Goal: Task Accomplishment & Management: Manage account settings

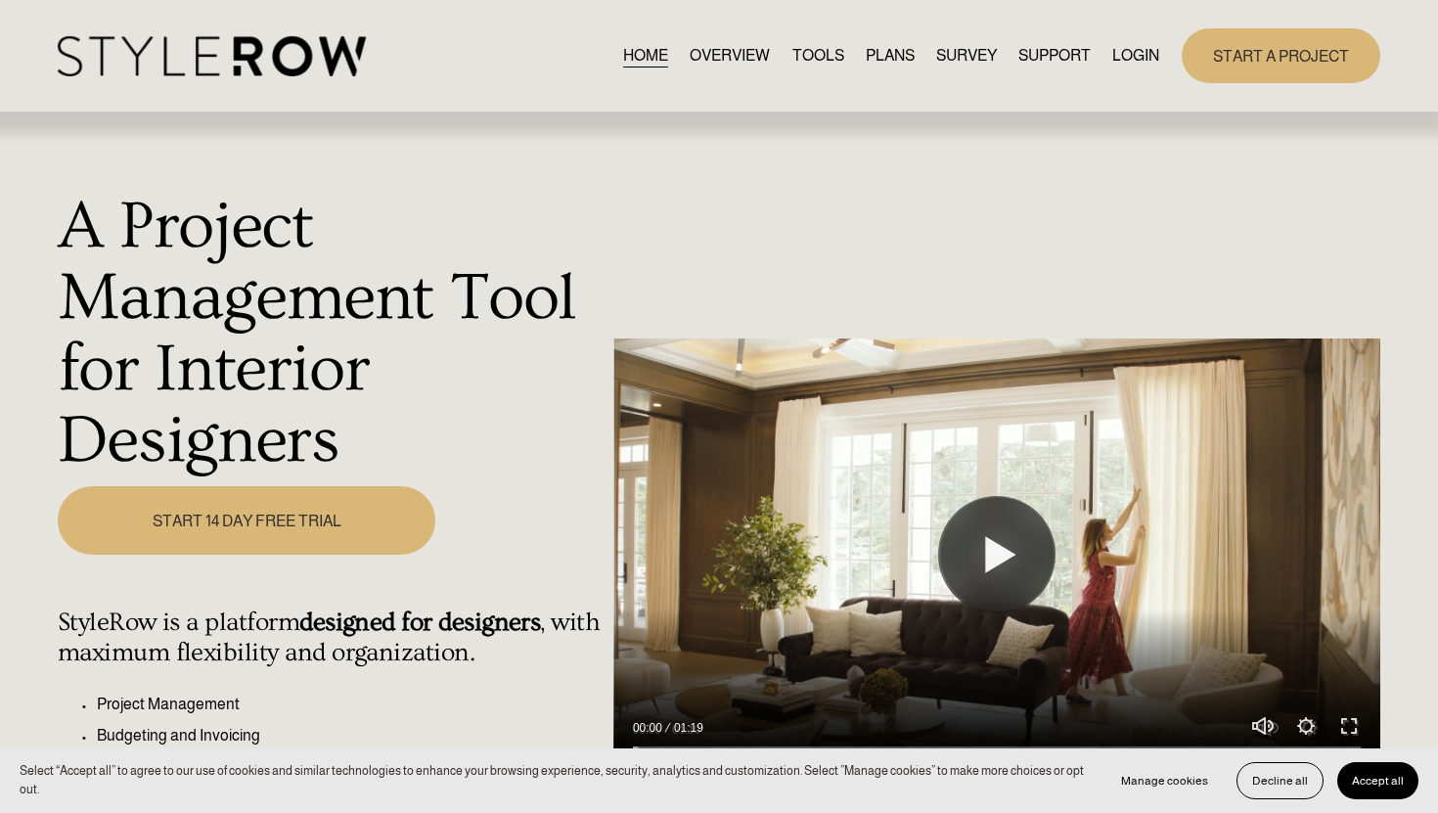
click at [1138, 46] on link "LOGIN" at bounding box center [1135, 55] width 47 height 26
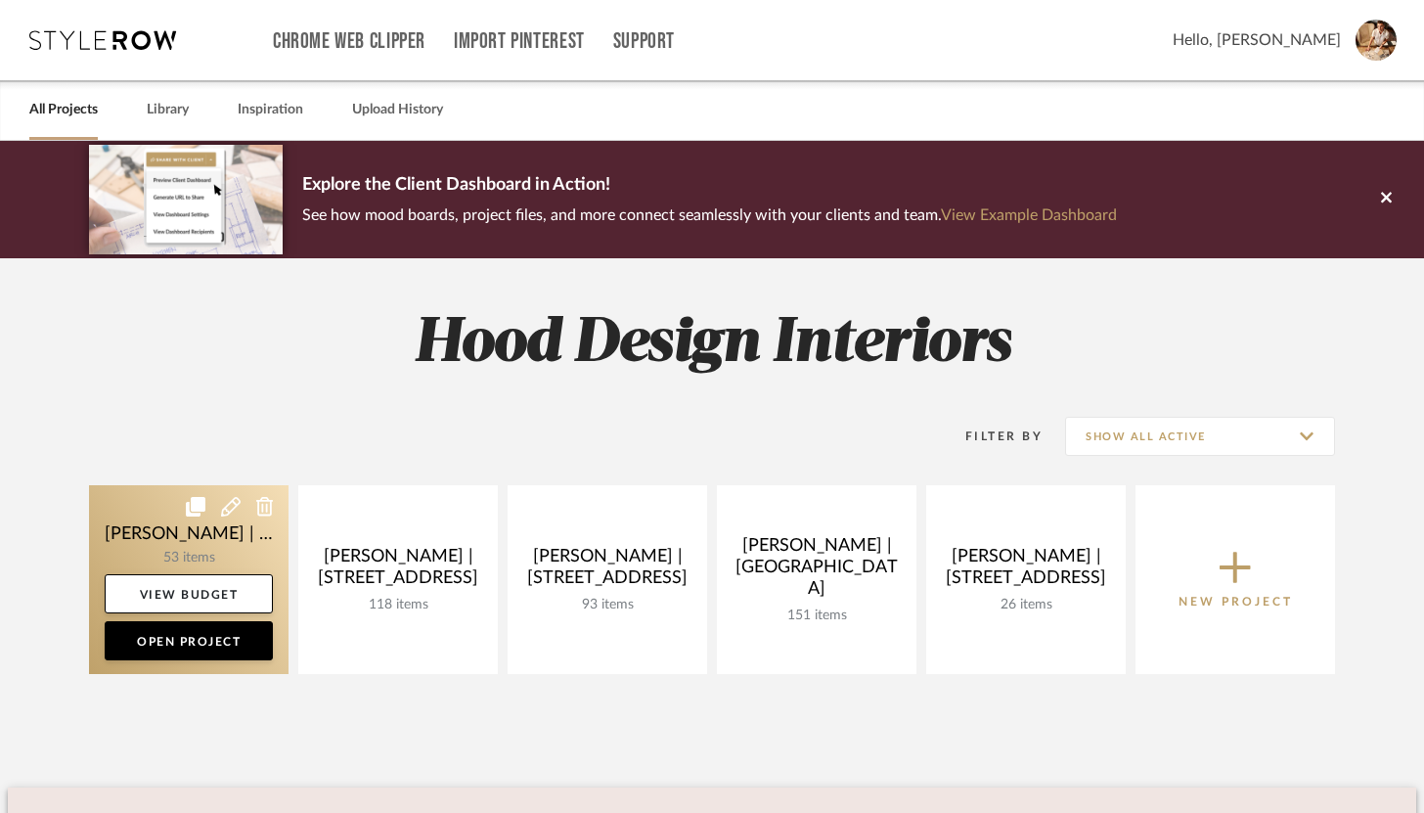
click at [211, 550] on link at bounding box center [189, 579] width 200 height 189
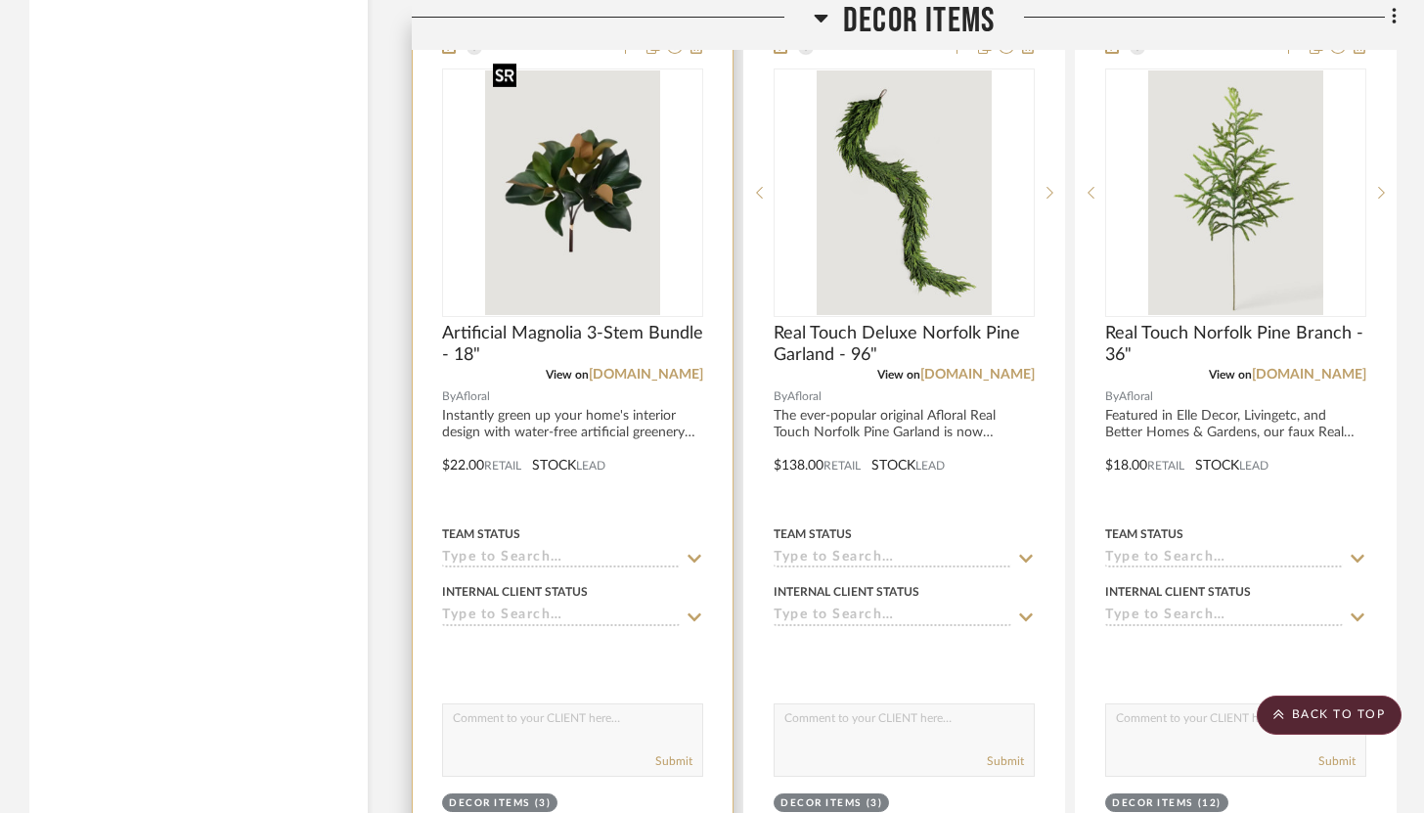
scroll to position [15778, 0]
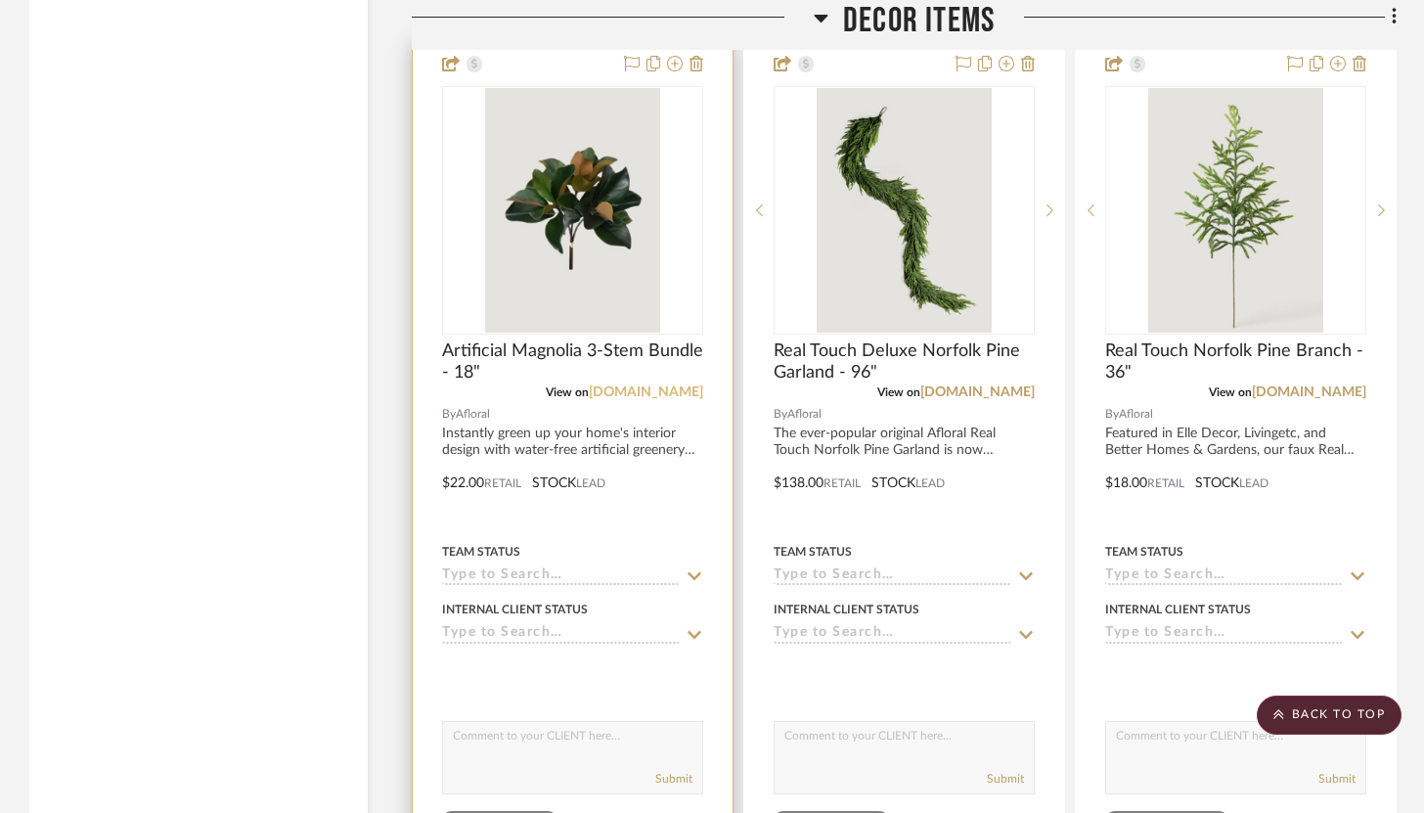
click at [661, 385] on link "[DOMAIN_NAME]" at bounding box center [646, 392] width 114 height 14
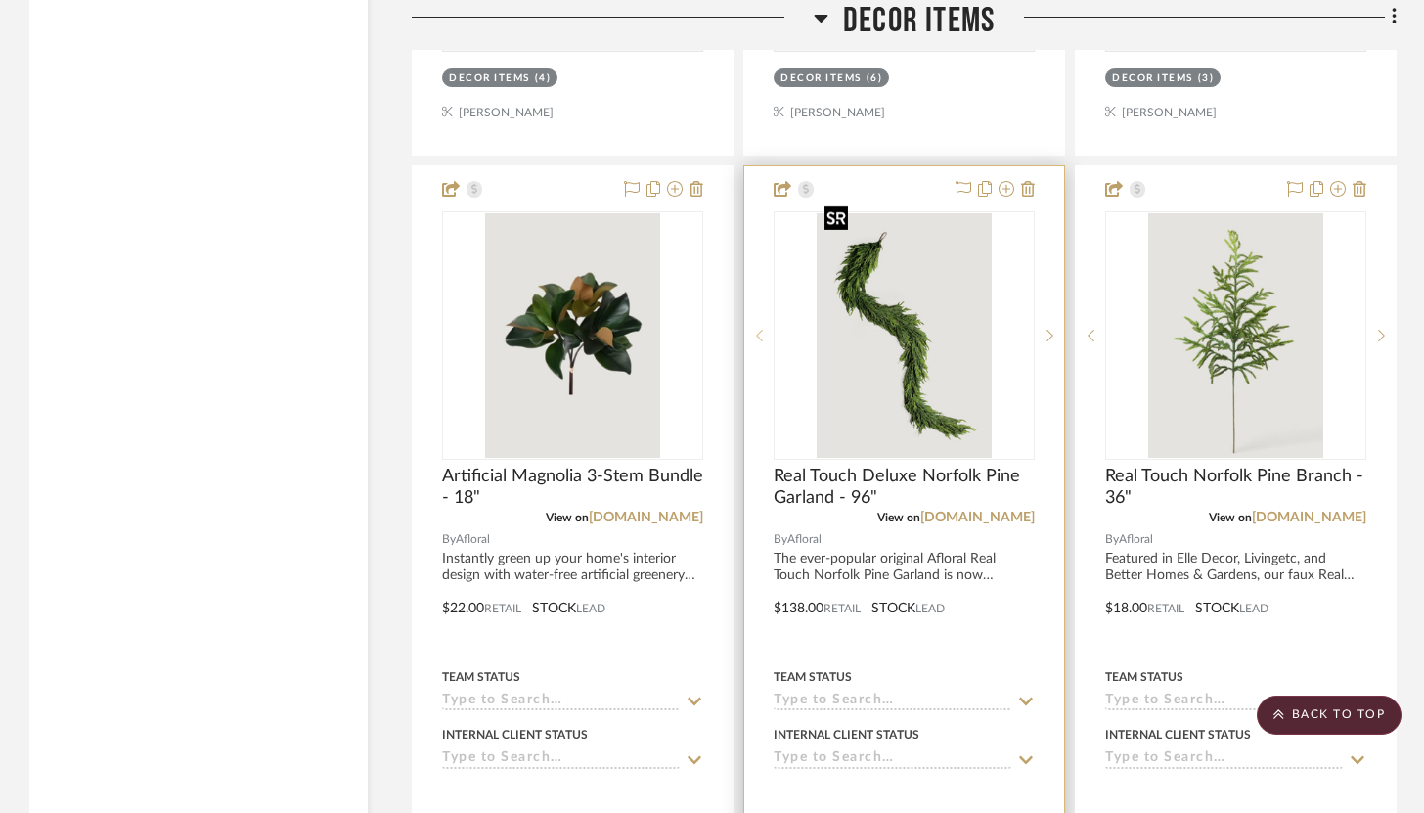
scroll to position [15636, 0]
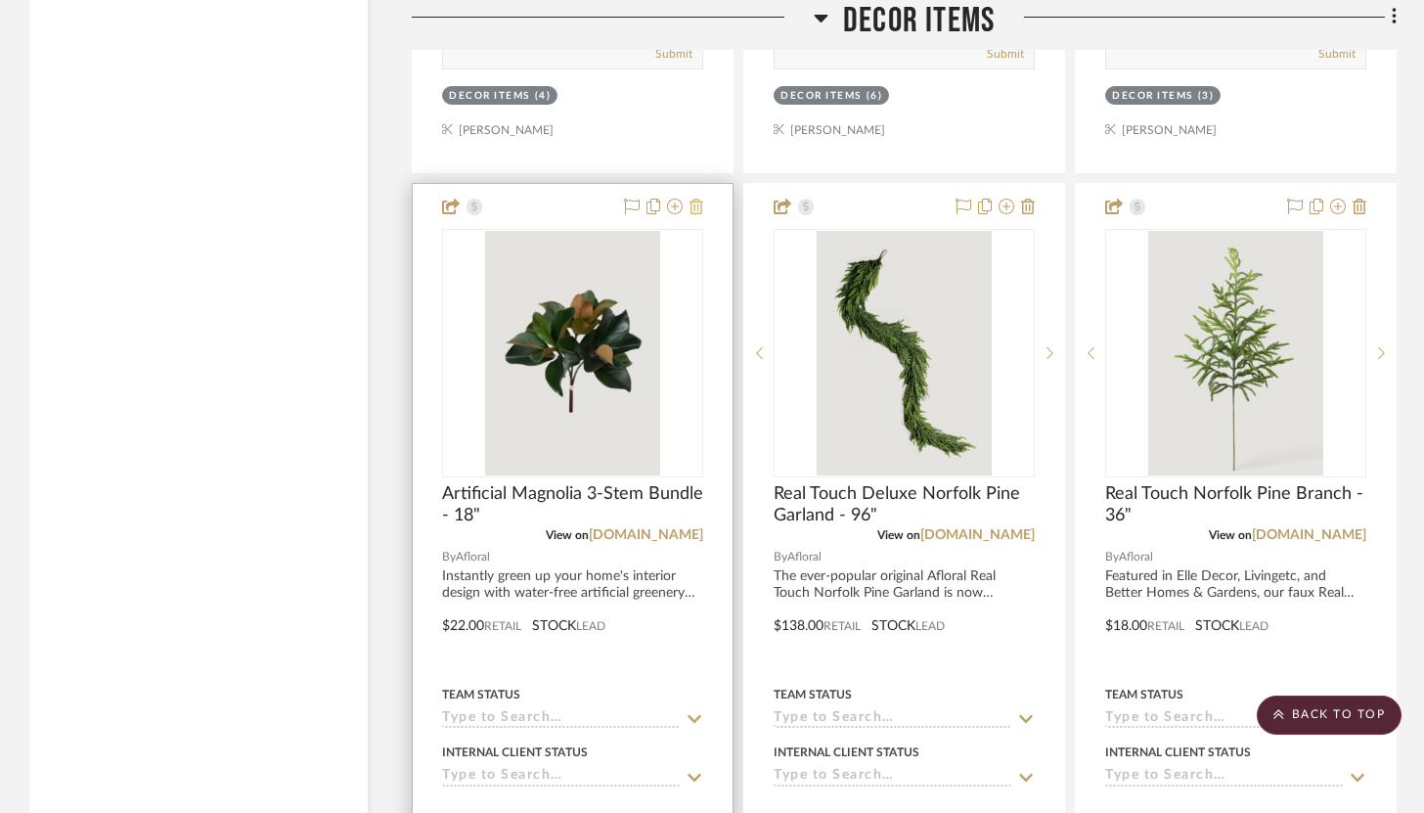
click at [695, 199] on icon at bounding box center [697, 207] width 14 height 16
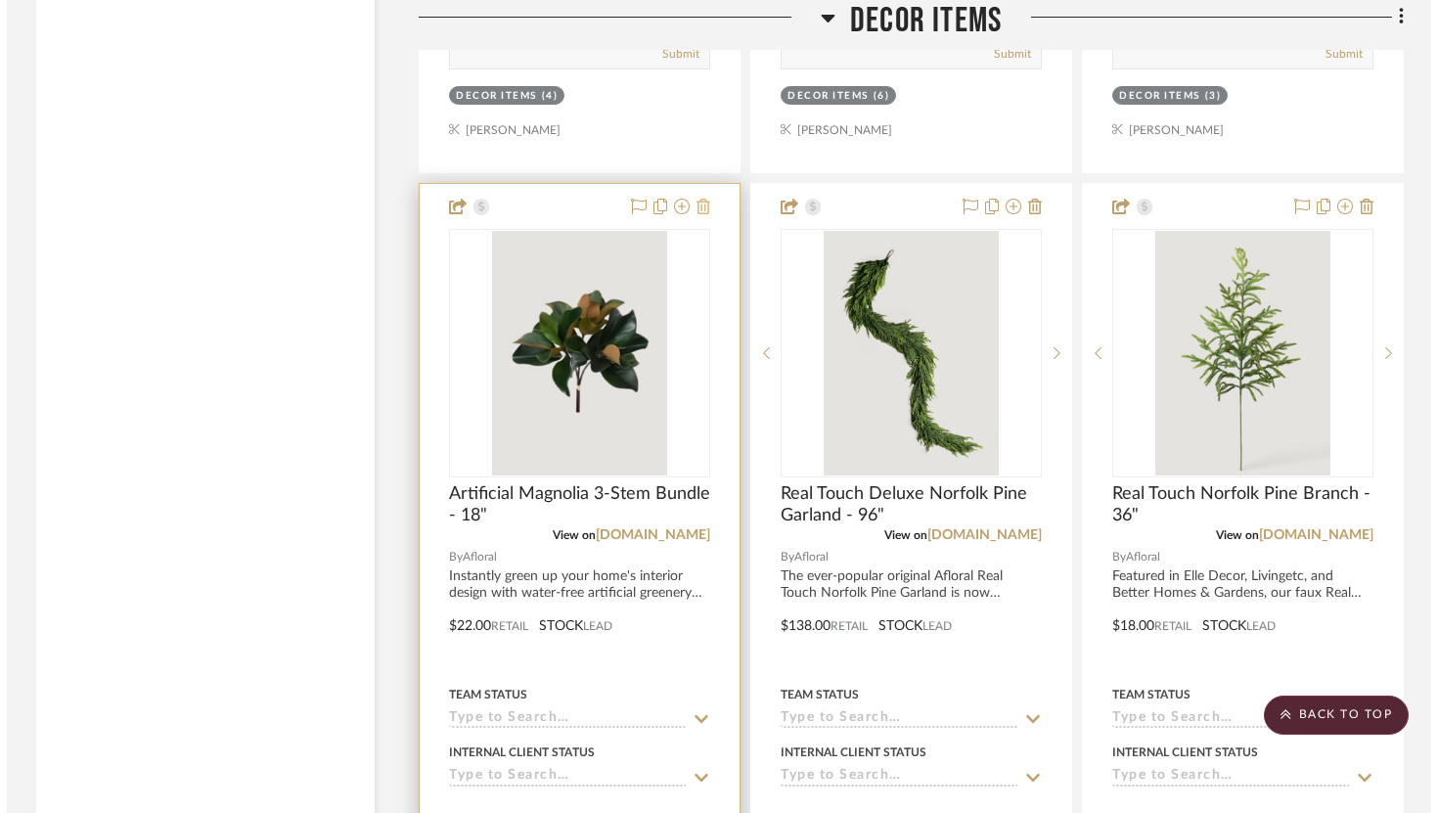
scroll to position [0, 0]
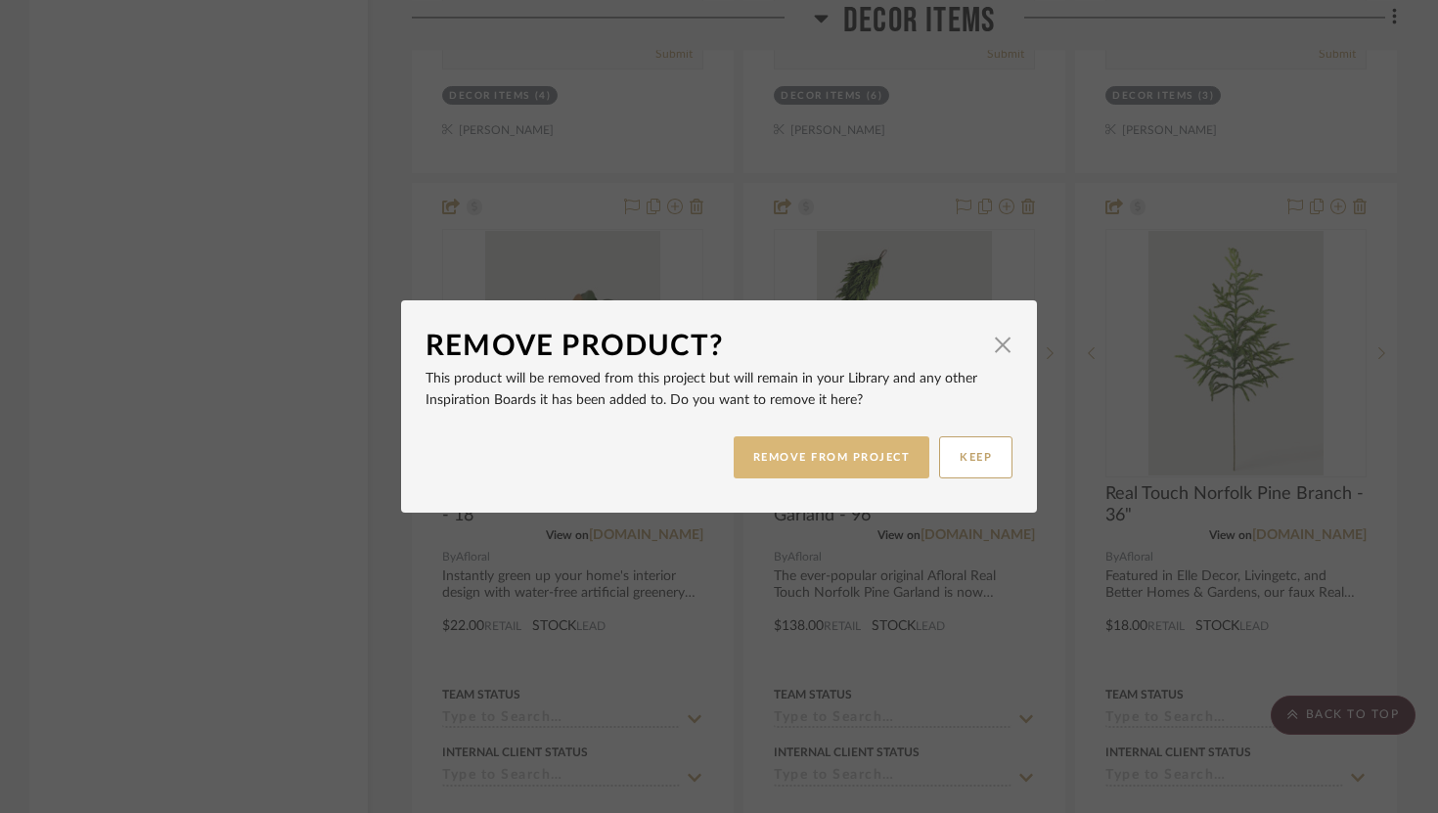
click at [815, 461] on button "REMOVE FROM PROJECT" at bounding box center [832, 457] width 197 height 42
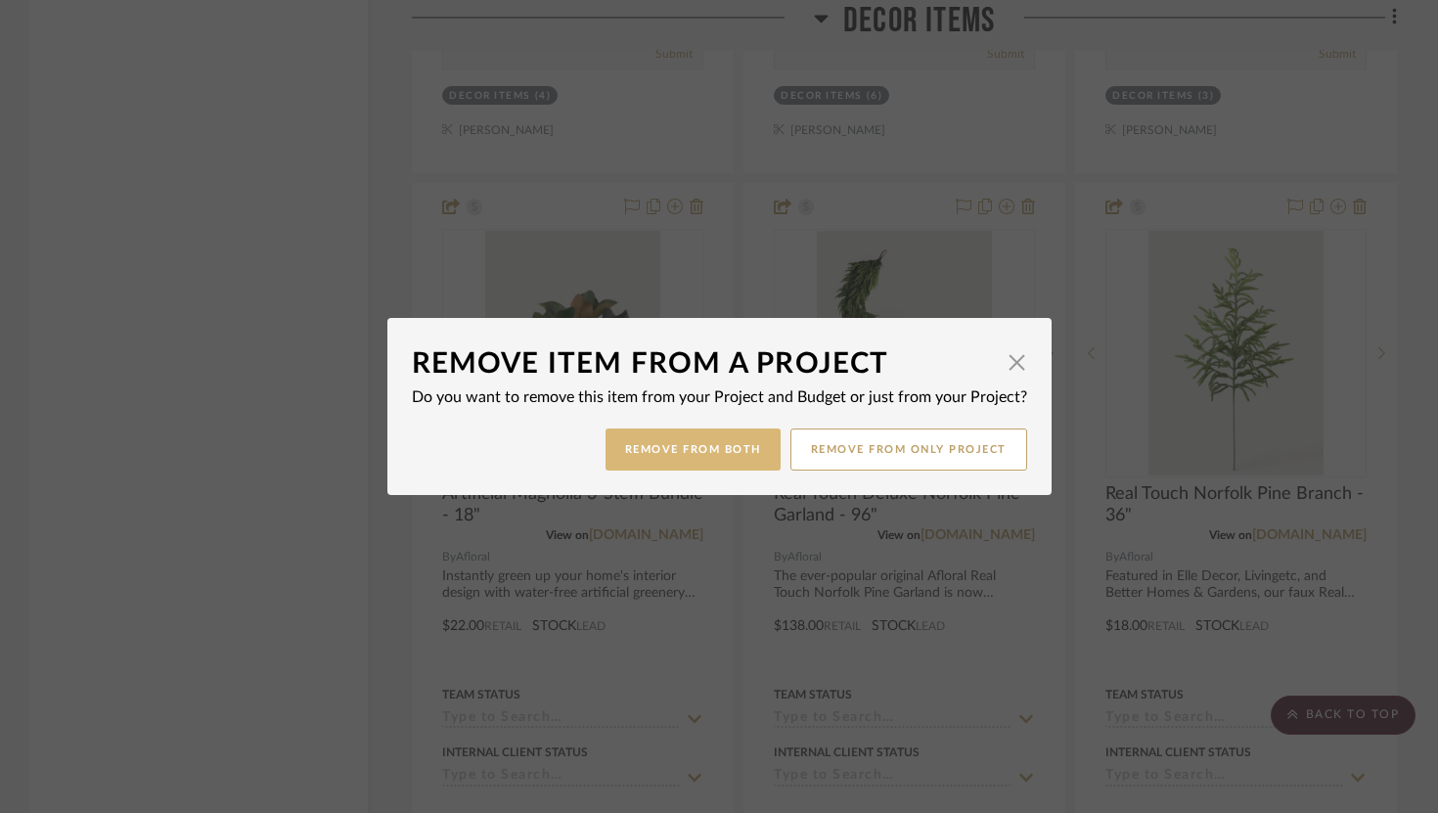
click at [730, 449] on button "Remove from Both" at bounding box center [693, 449] width 175 height 42
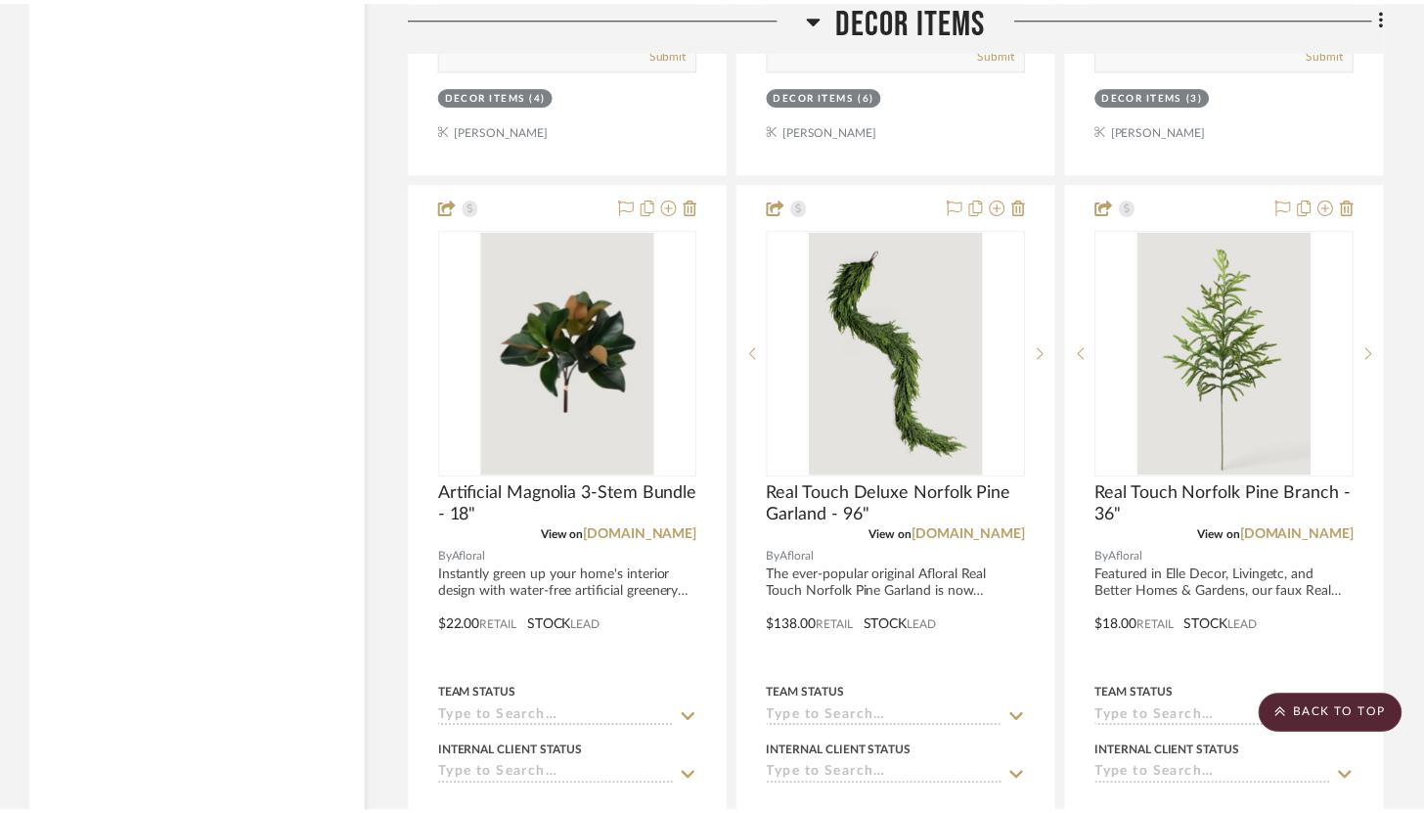
scroll to position [15636, 0]
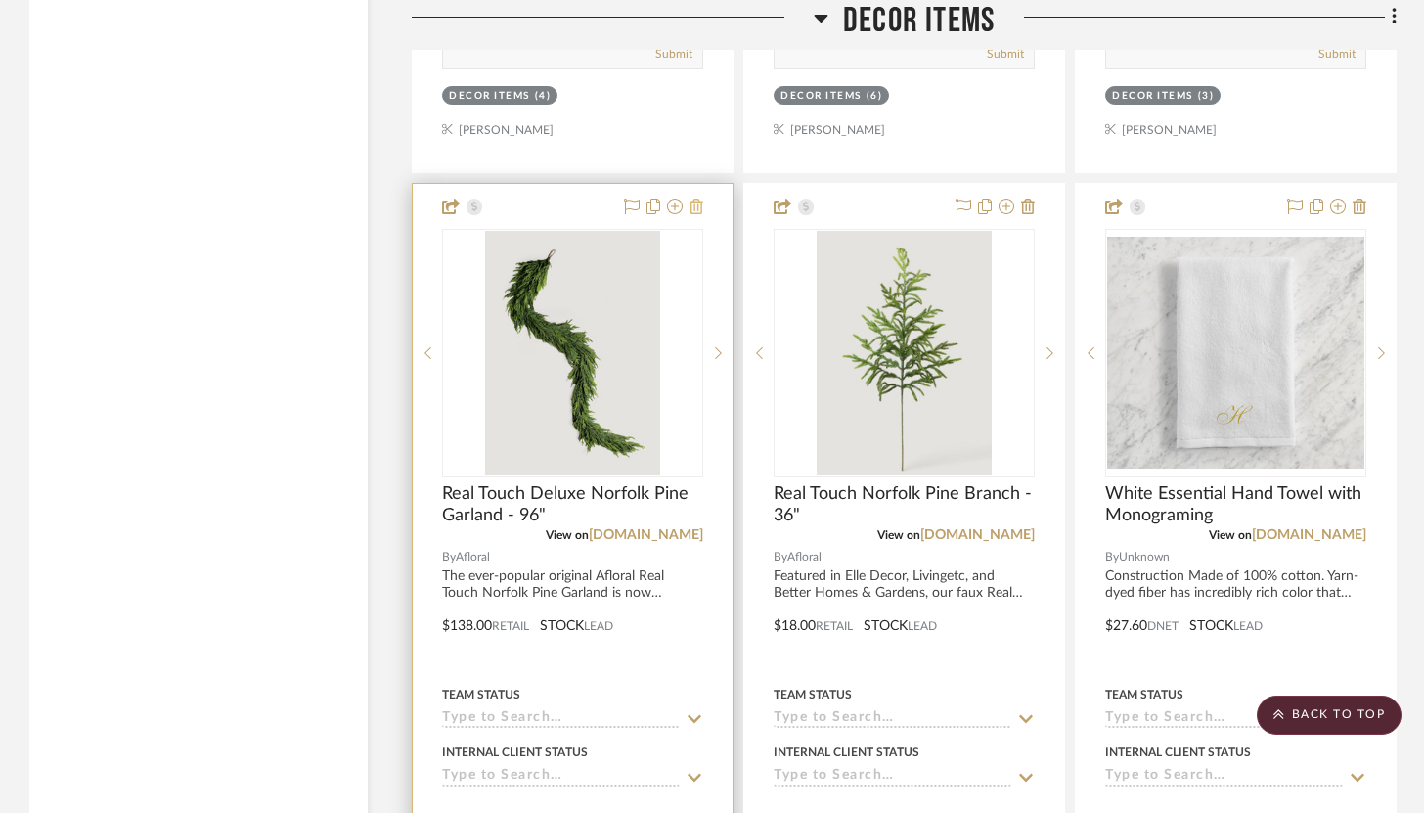
click at [698, 199] on icon at bounding box center [697, 207] width 14 height 16
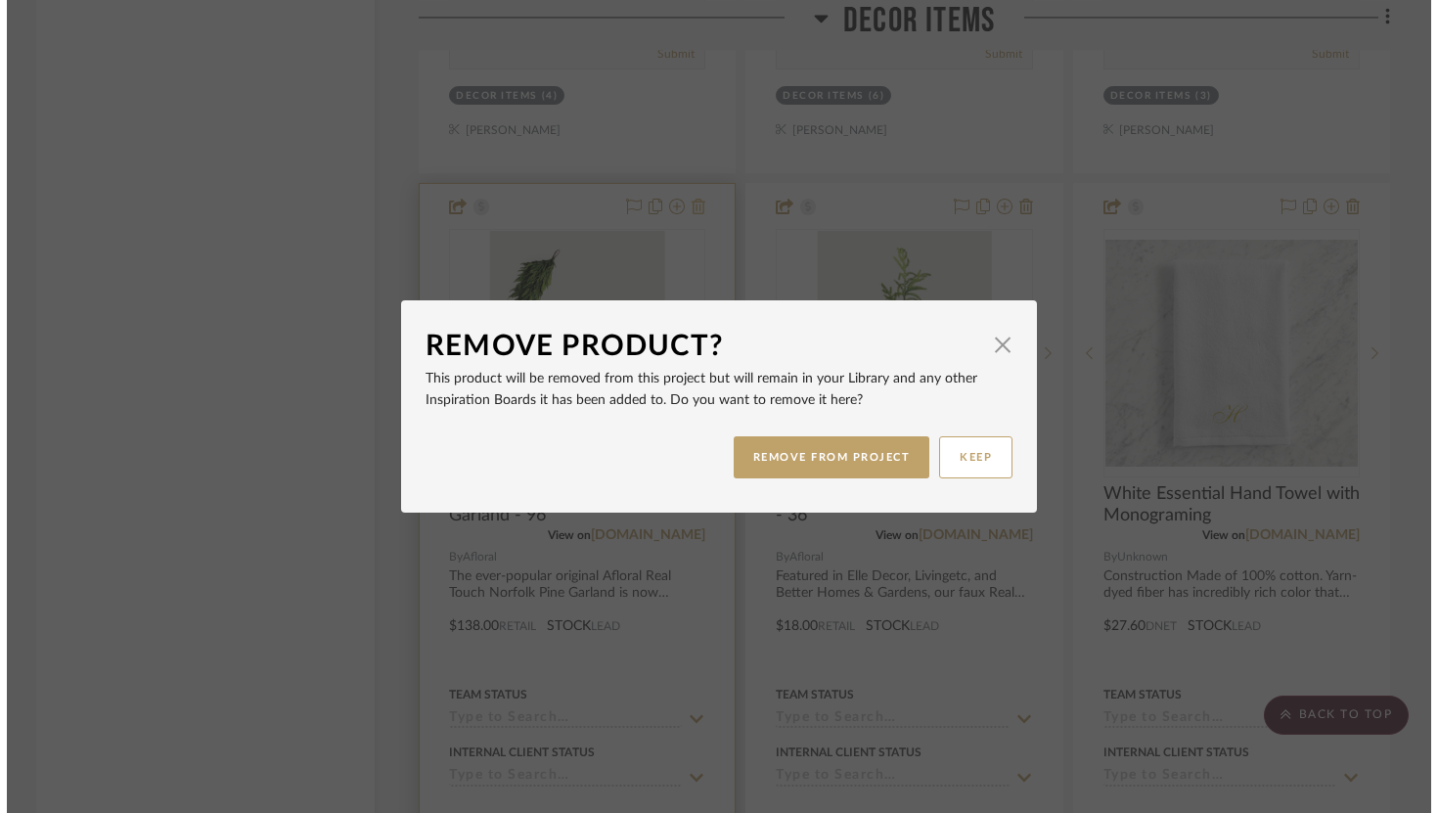
scroll to position [0, 0]
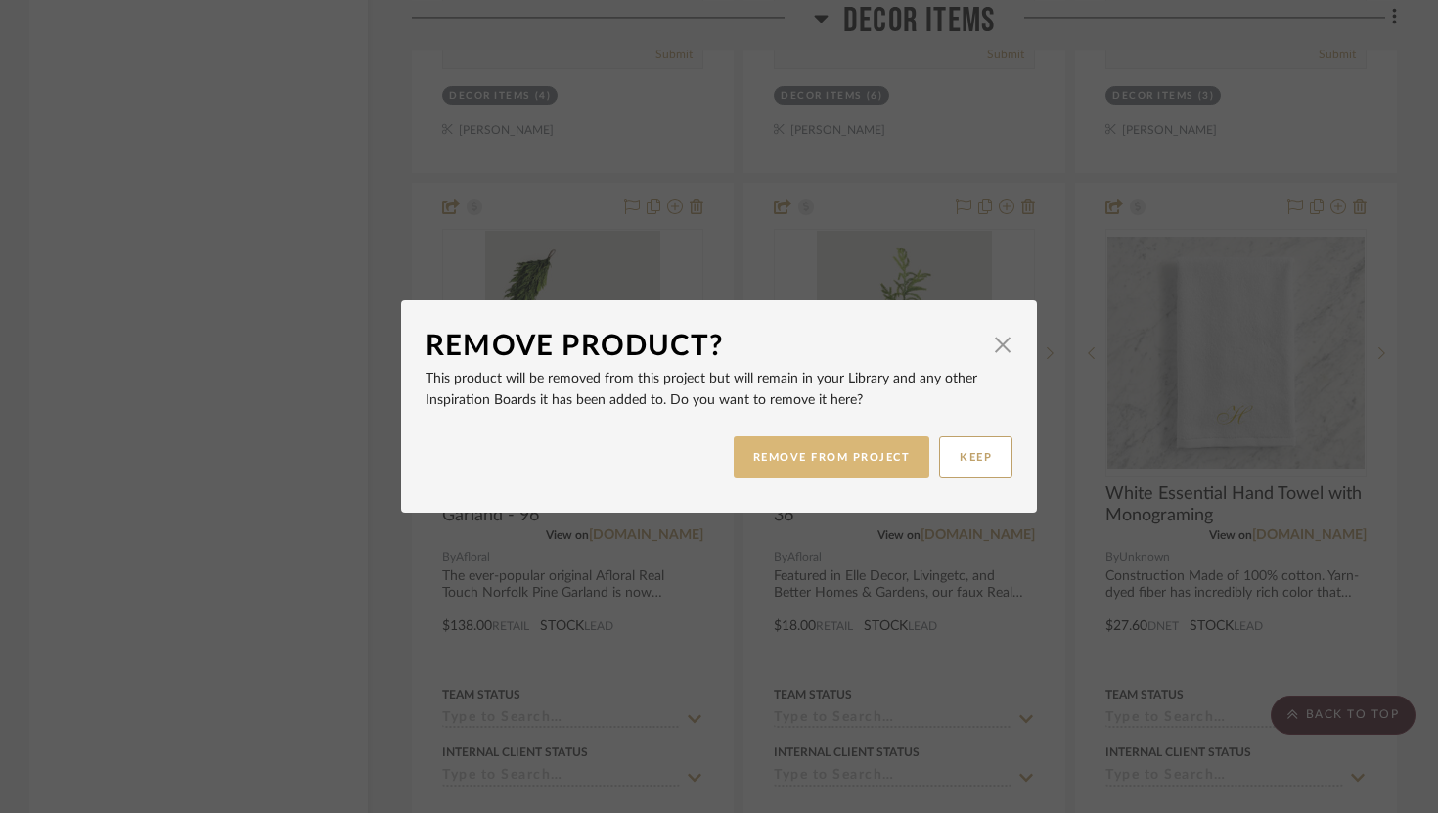
click at [816, 473] on button "REMOVE FROM PROJECT" at bounding box center [832, 457] width 197 height 42
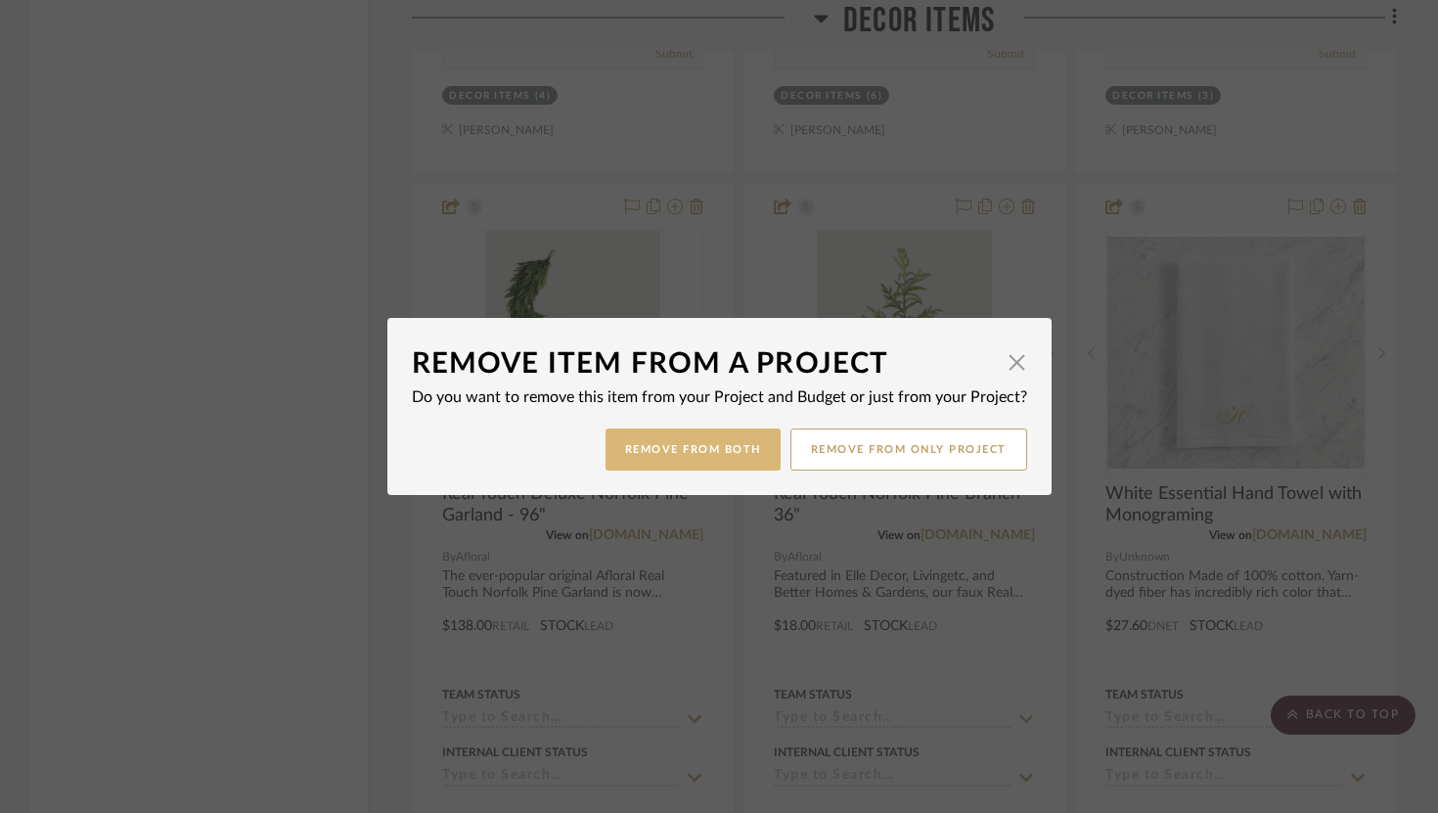
click at [732, 453] on button "Remove from Both" at bounding box center [693, 449] width 175 height 42
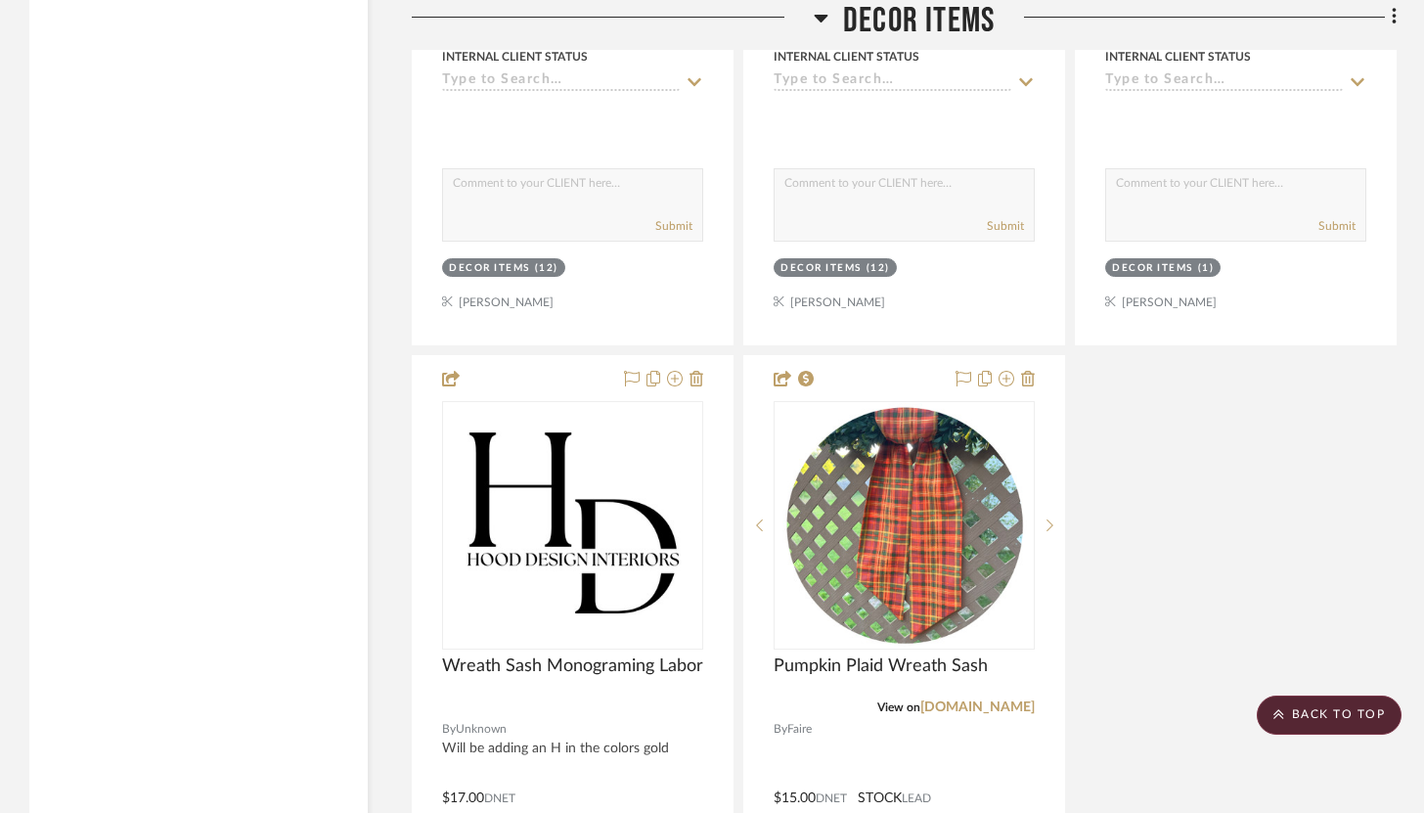
scroll to position [16529, 0]
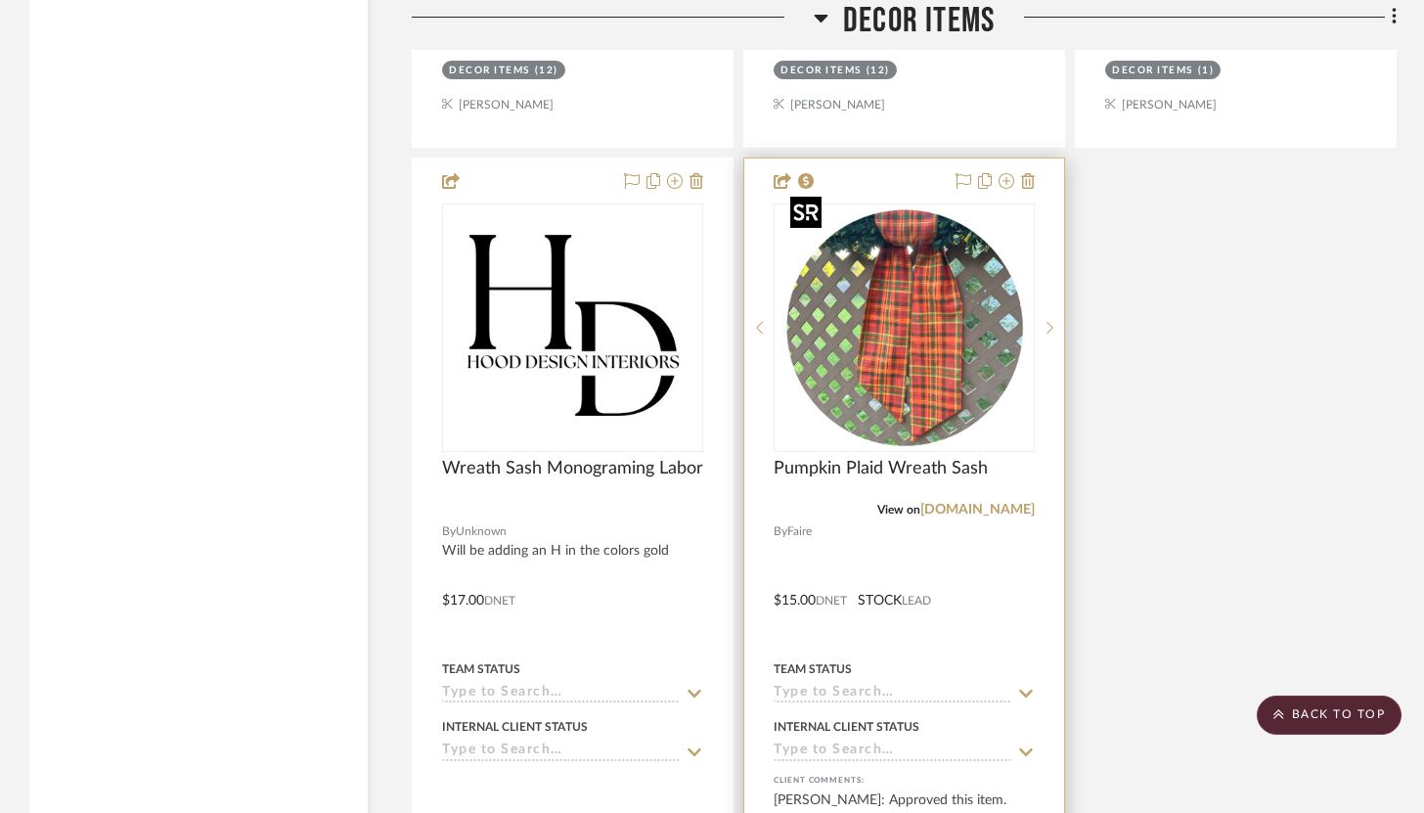
click at [944, 331] on img "0" at bounding box center [905, 327] width 245 height 245
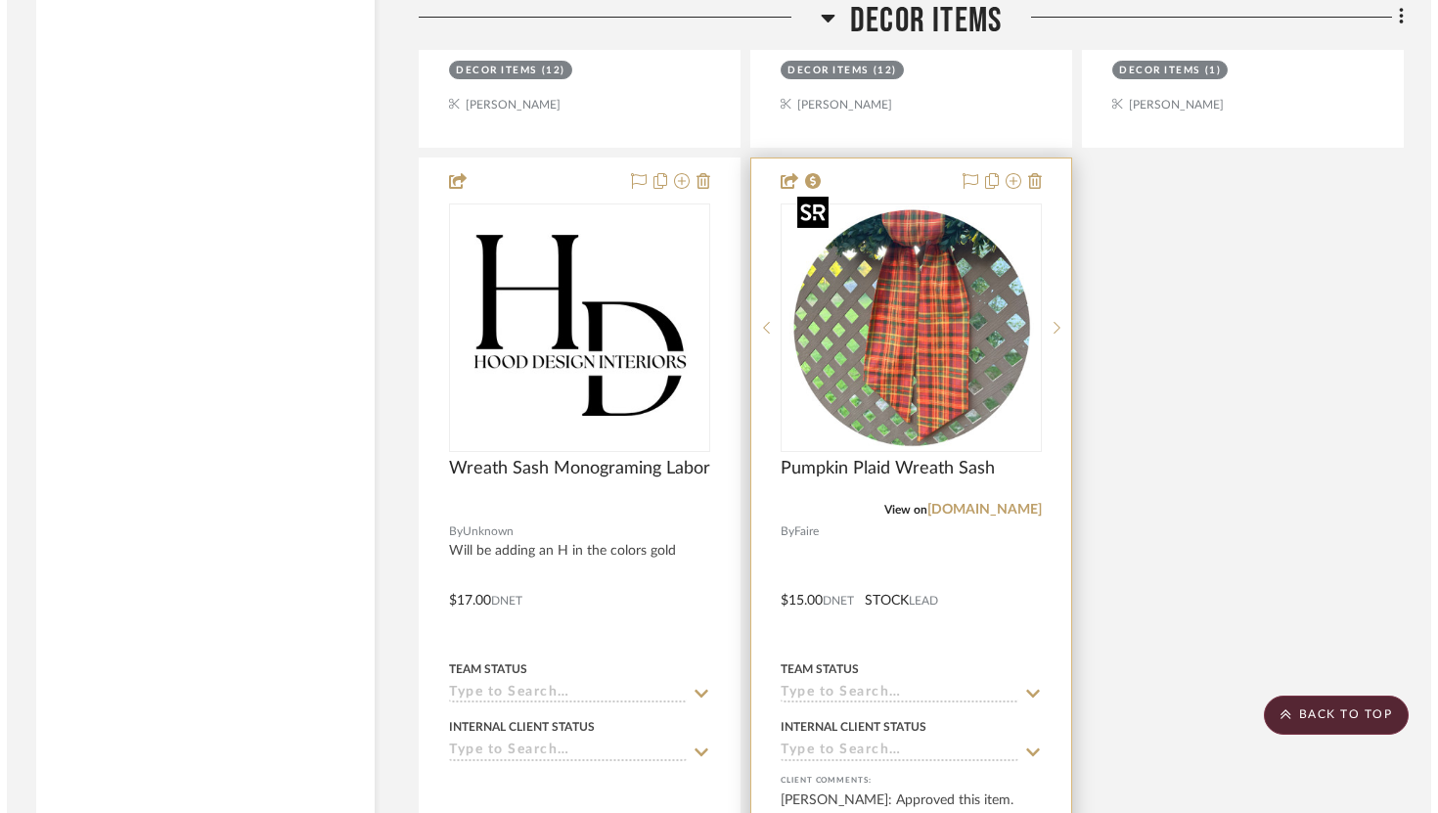
scroll to position [0, 0]
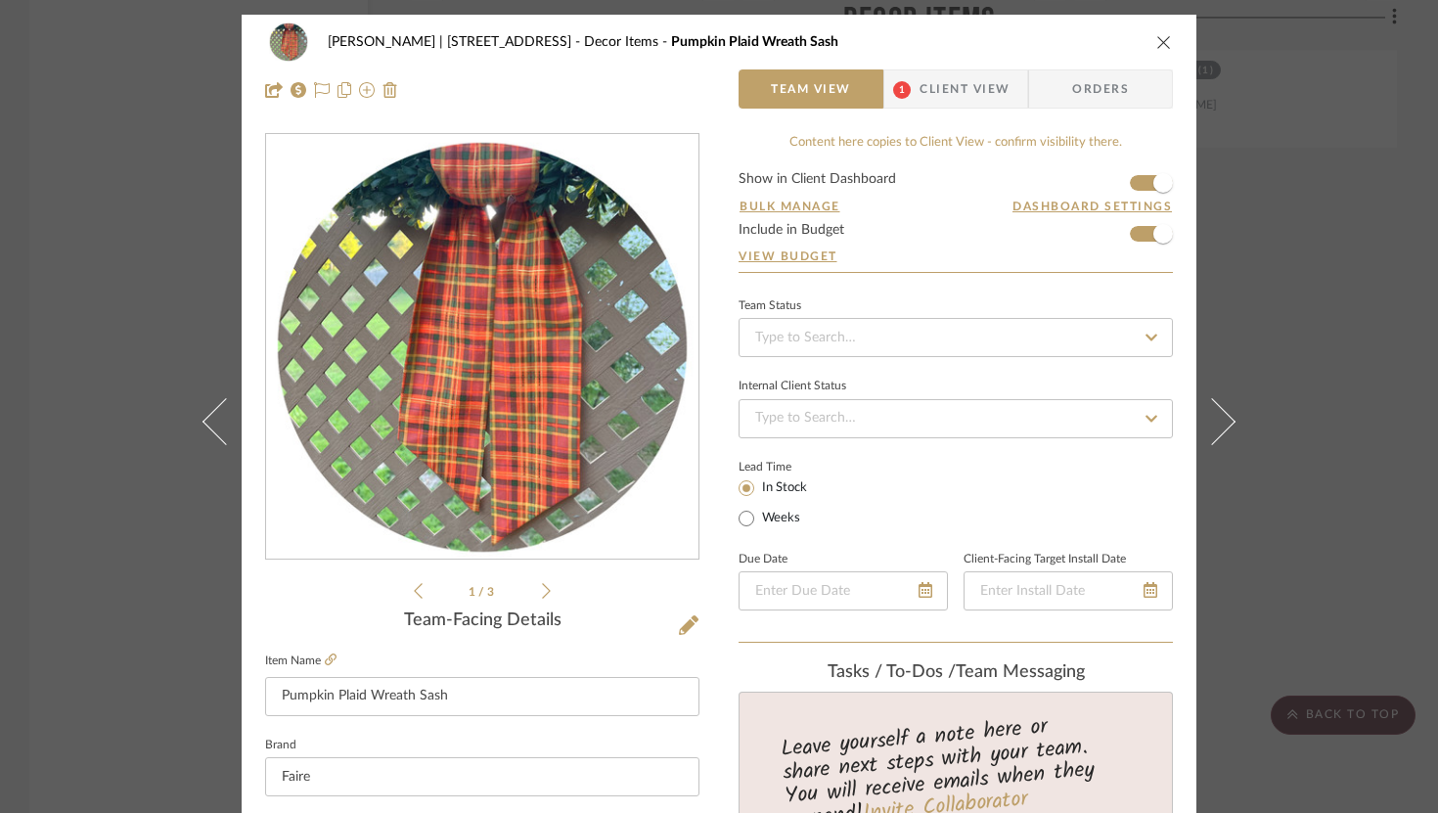
click at [939, 92] on span "Client View" at bounding box center [965, 88] width 90 height 39
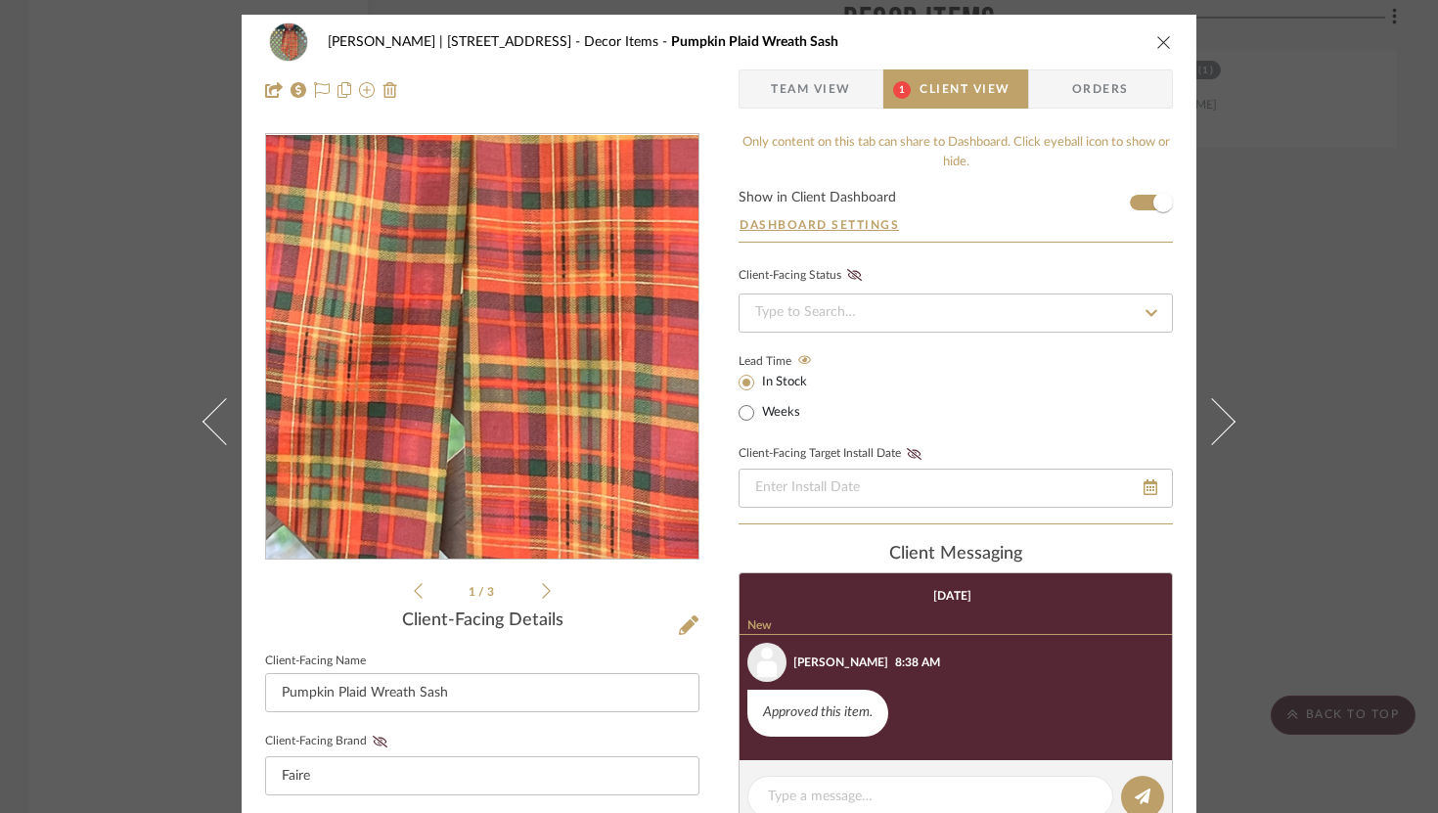
click at [488, 409] on img "0" at bounding box center [482, 347] width 425 height 425
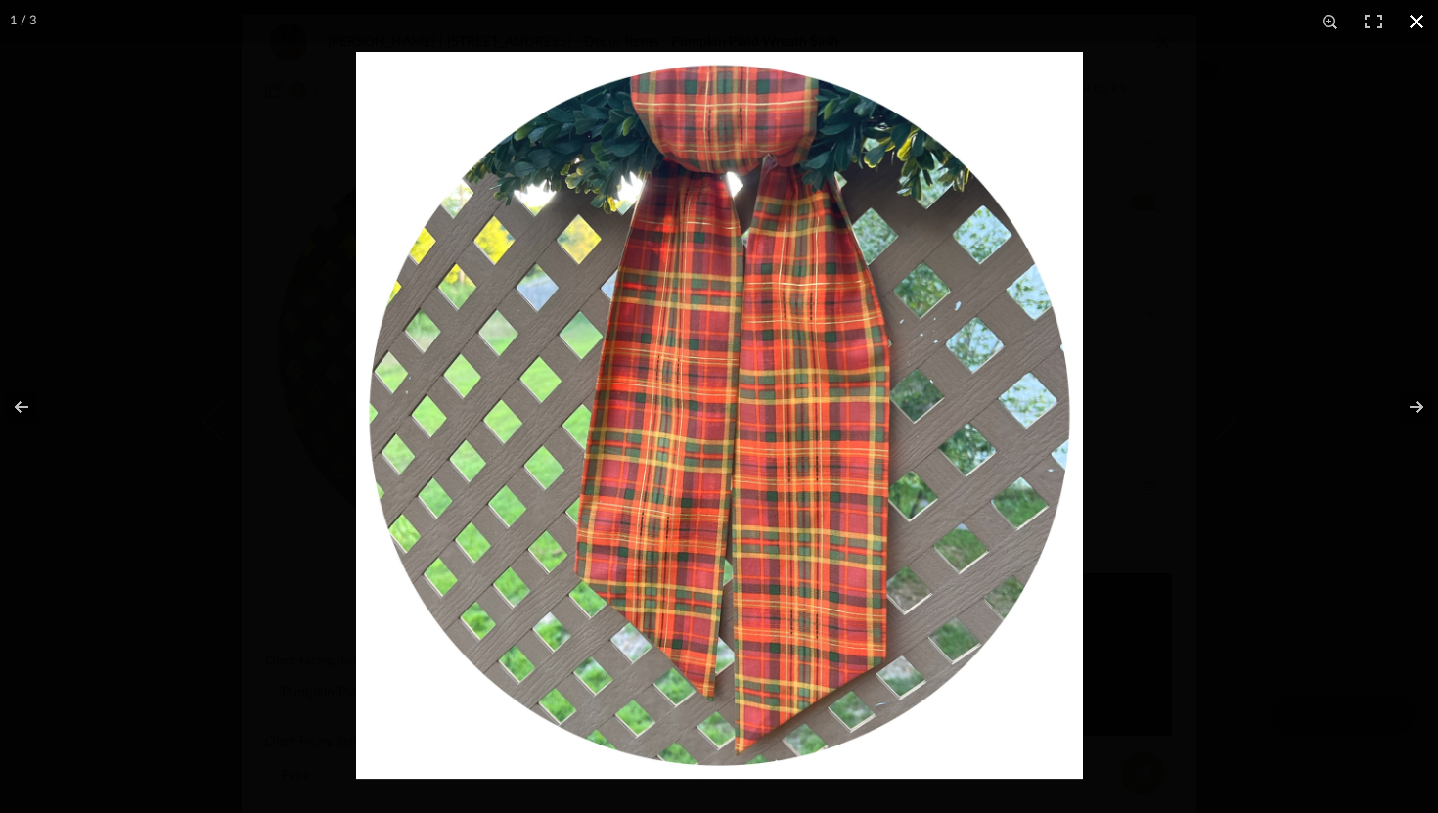
click at [1223, 155] on div at bounding box center [1075, 458] width 1438 height 813
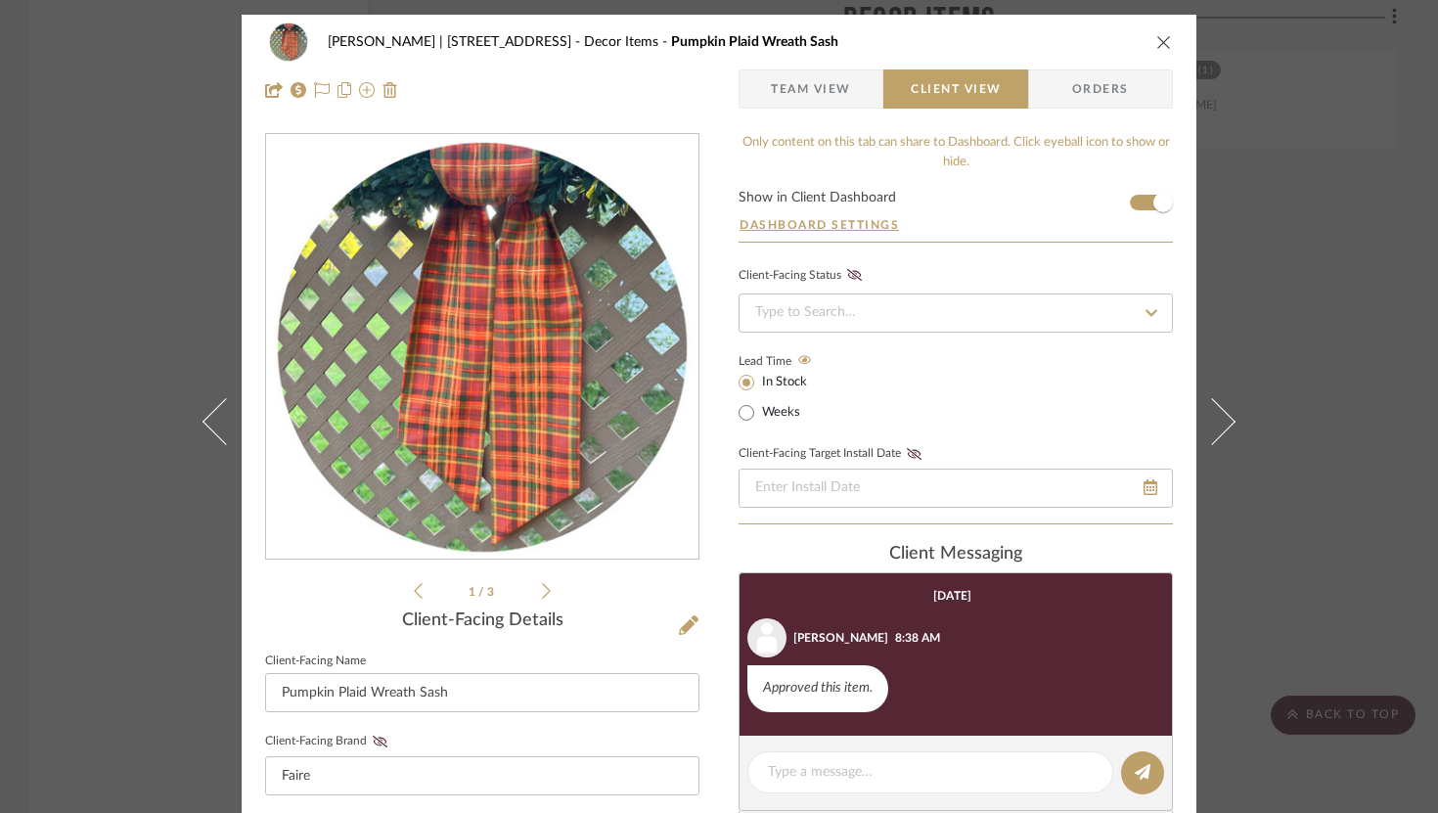
click at [1160, 39] on icon "close" at bounding box center [1164, 42] width 16 height 16
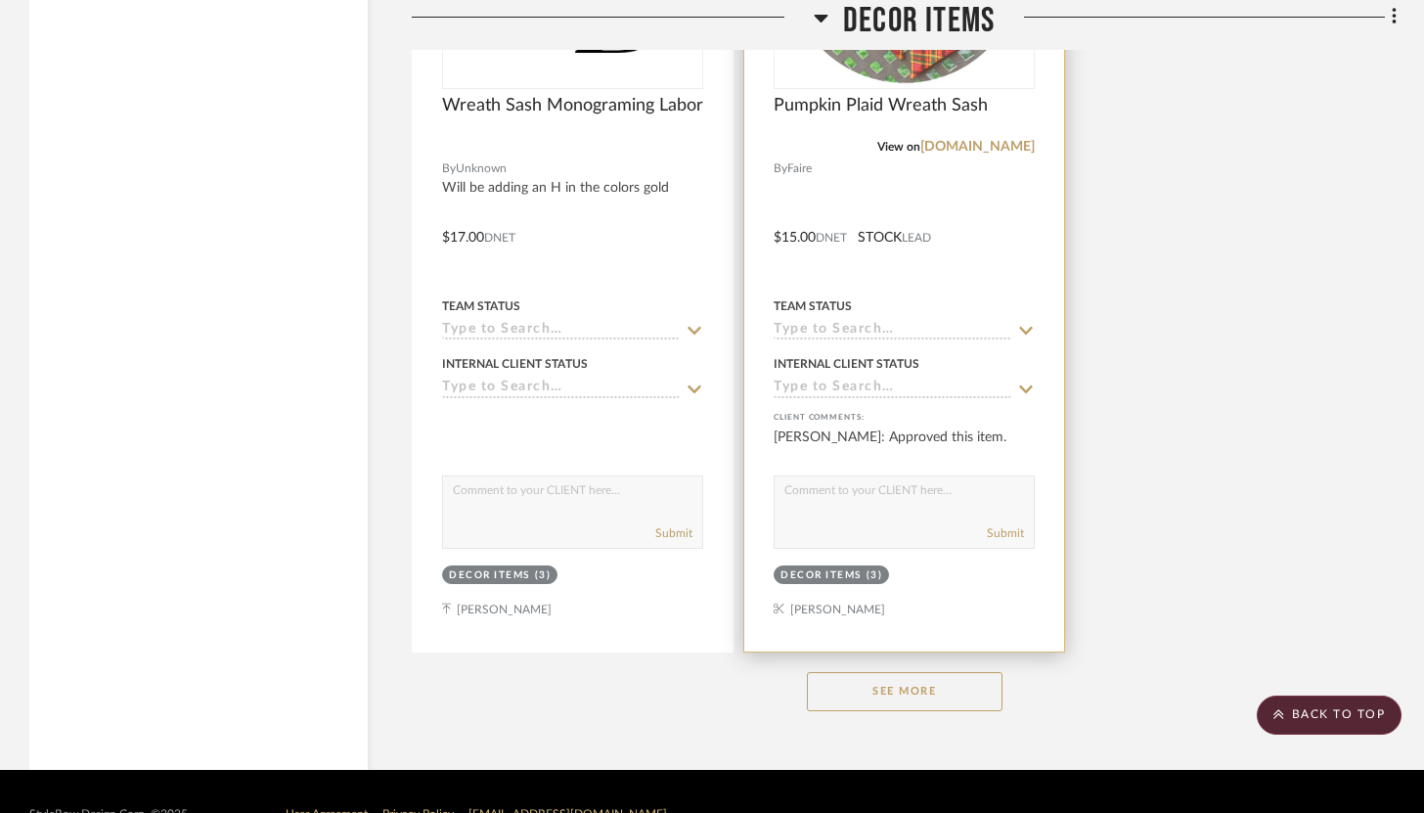
scroll to position [16921, 0]
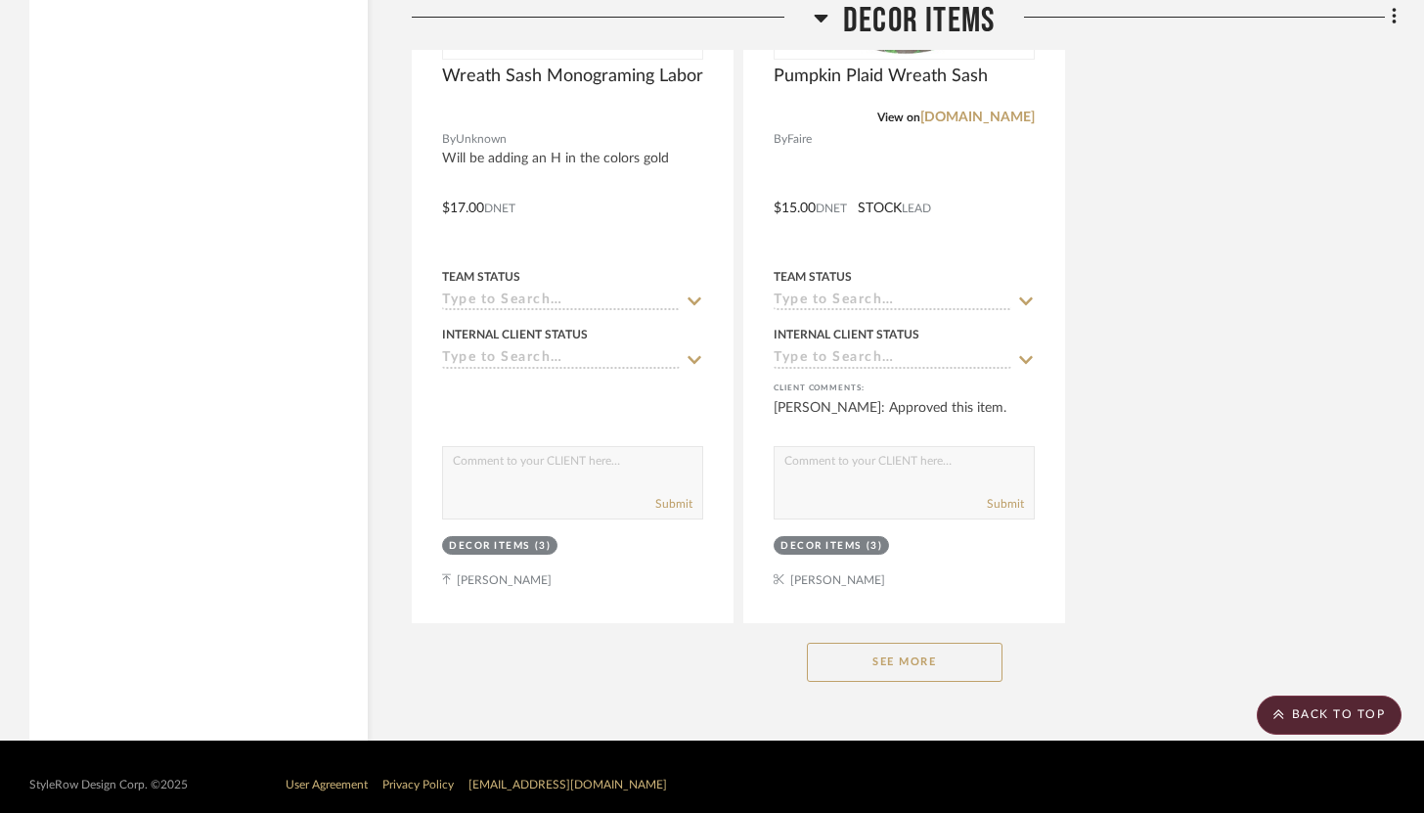
click at [888, 651] on button "See More" at bounding box center [905, 662] width 196 height 39
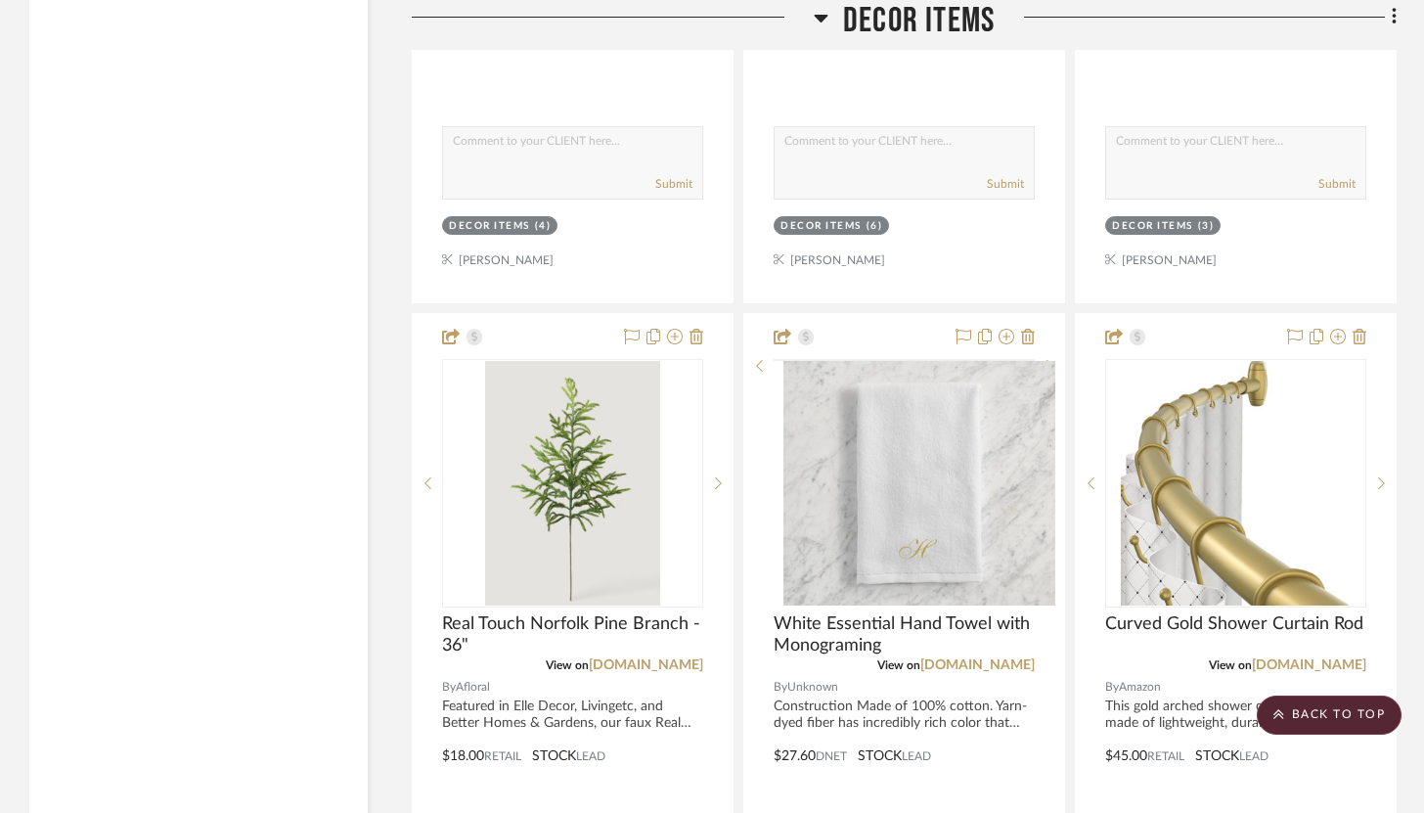
scroll to position [15492, 0]
